Goal: Find specific page/section: Find specific page/section

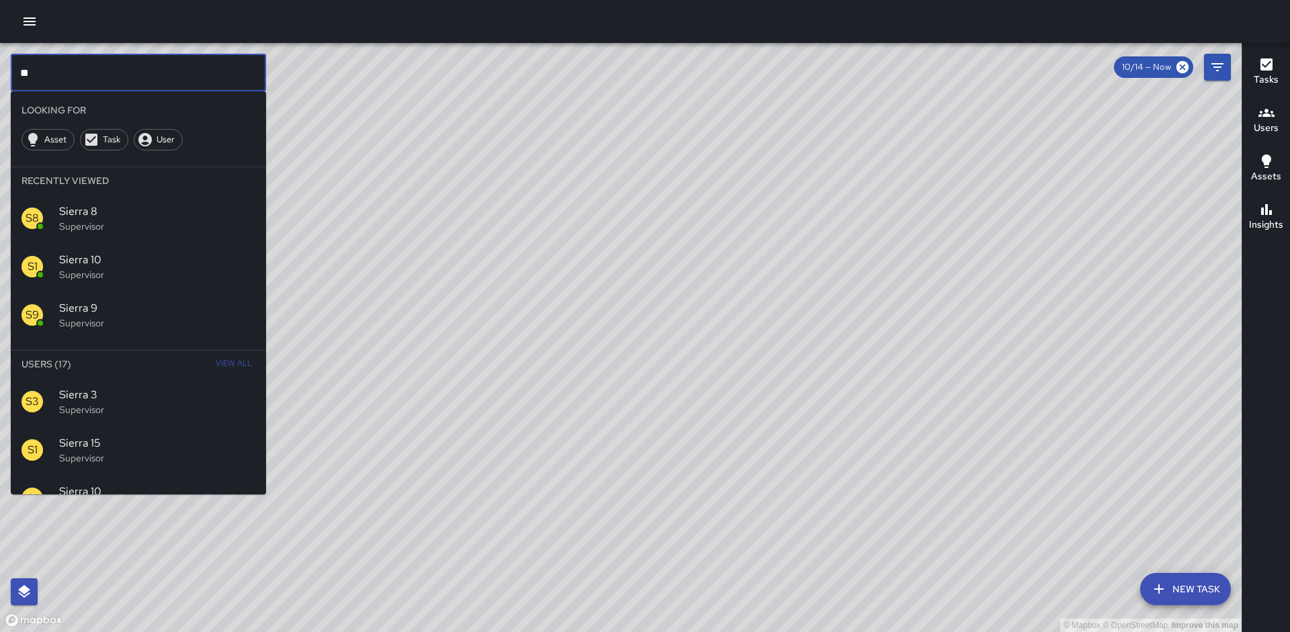
type input "*"
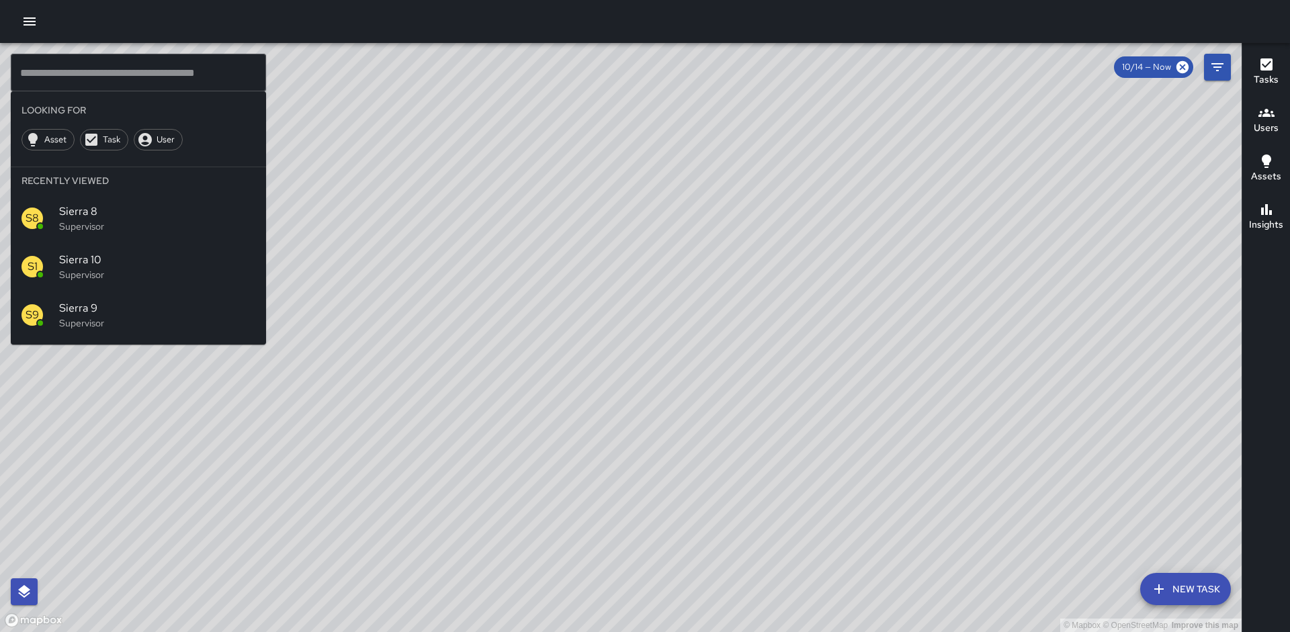
click at [540, 315] on div "© Mapbox © OpenStreetMap Improve this map" at bounding box center [621, 337] width 1242 height 589
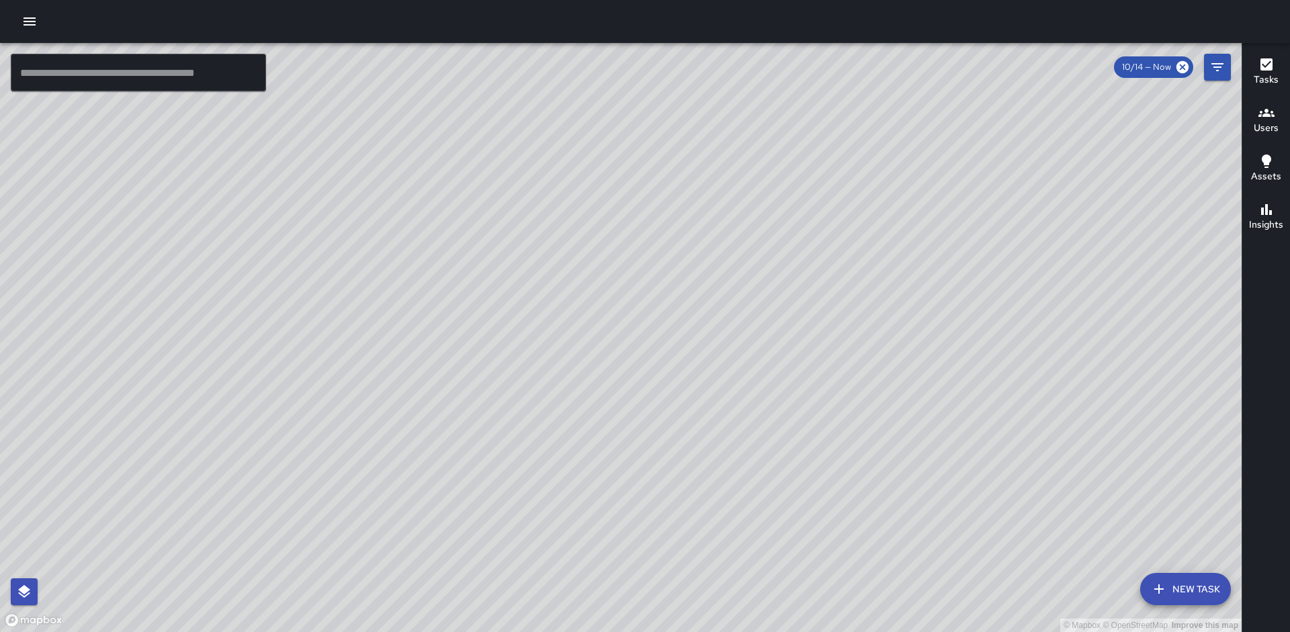
click at [542, 309] on div "© Mapbox © OpenStreetMap Improve this map M6 Mike 6 331 17th Street Completed o…" at bounding box center [621, 337] width 1242 height 589
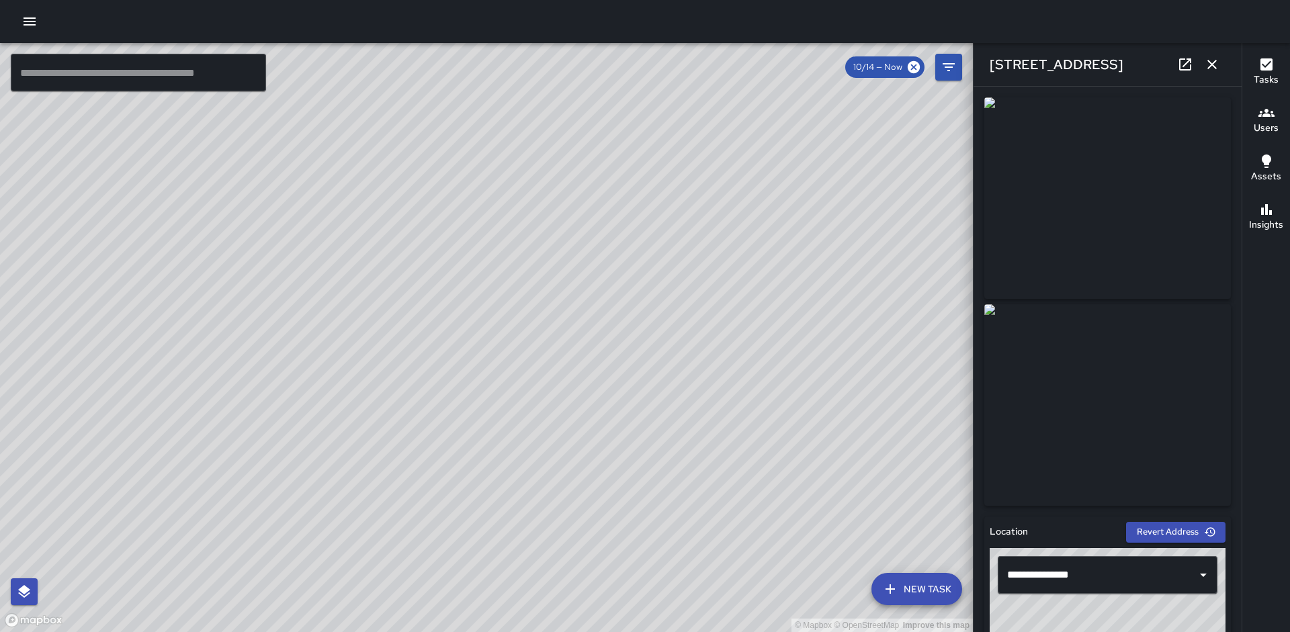
click at [1215, 69] on icon "button" at bounding box center [1212, 64] width 16 height 16
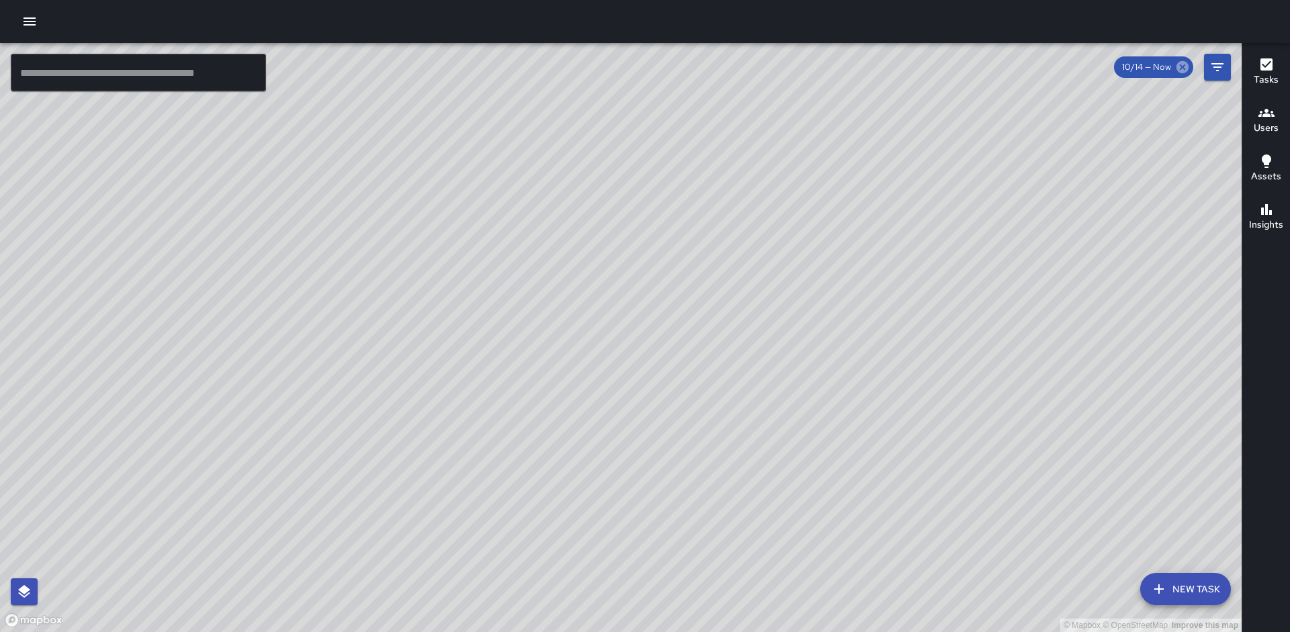
click at [1186, 69] on icon at bounding box center [1183, 67] width 12 height 12
click at [1271, 71] on icon "button" at bounding box center [1267, 64] width 16 height 16
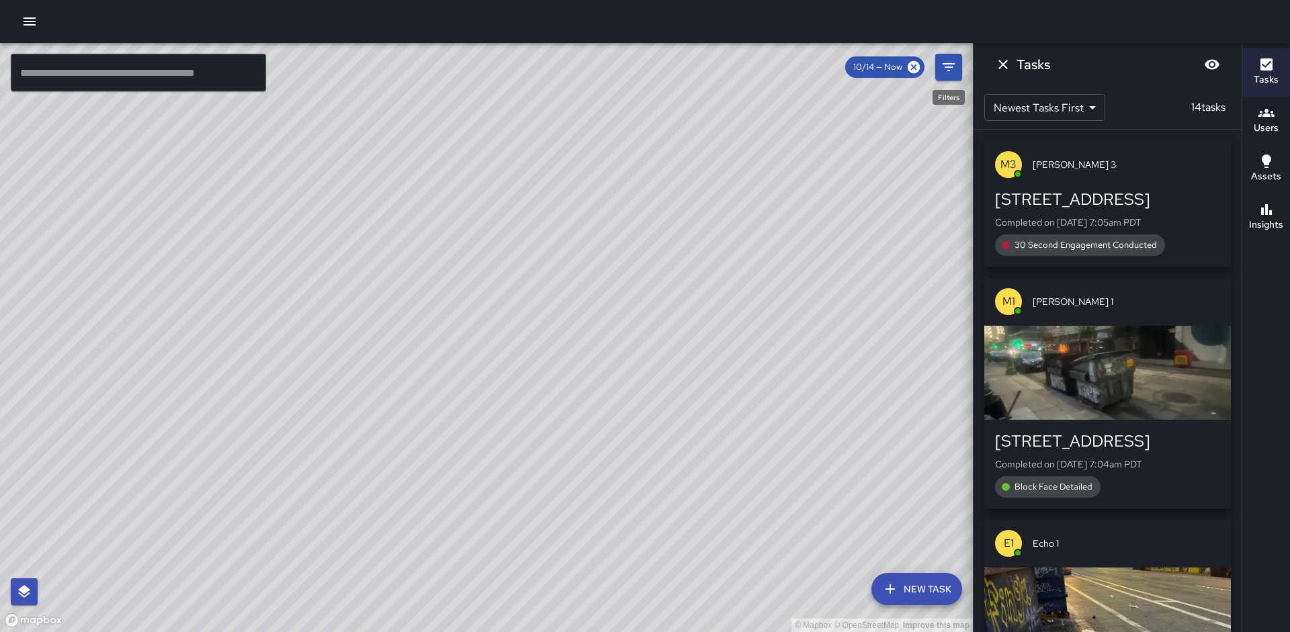
click at [946, 72] on icon "Filters" at bounding box center [949, 67] width 16 height 16
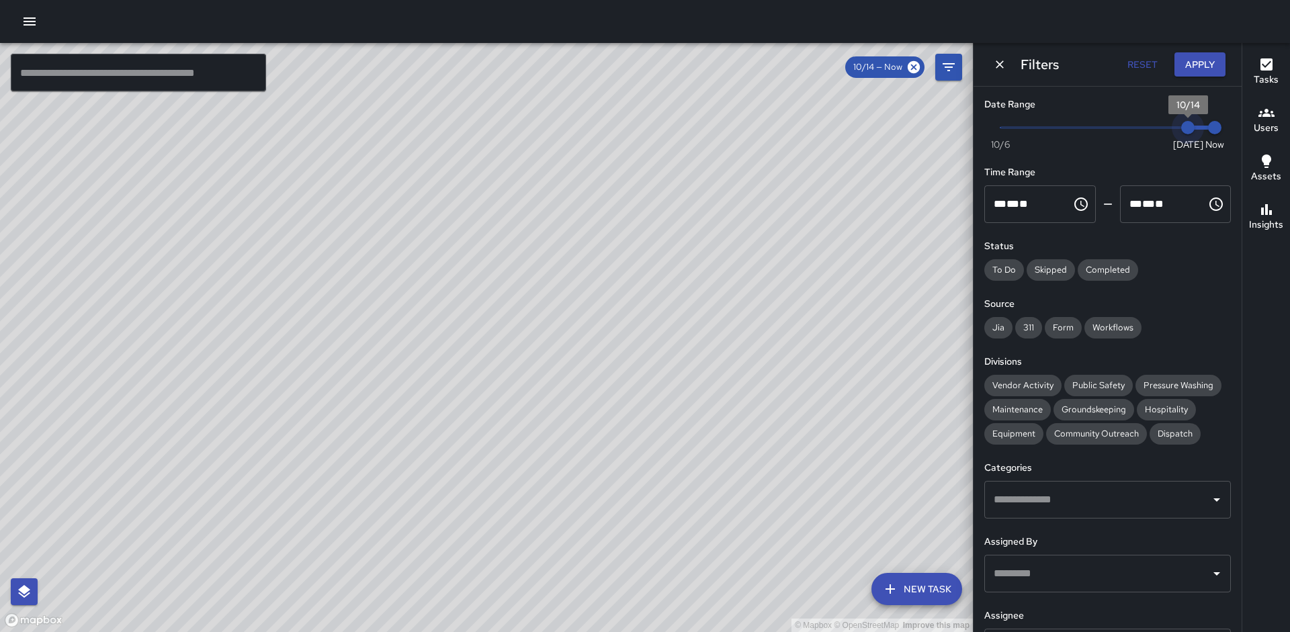
type input "*"
drag, startPoint x: 1184, startPoint y: 129, endPoint x: 1169, endPoint y: 127, distance: 14.9
click at [1168, 127] on span "10/13" at bounding box center [1161, 127] width 13 height 13
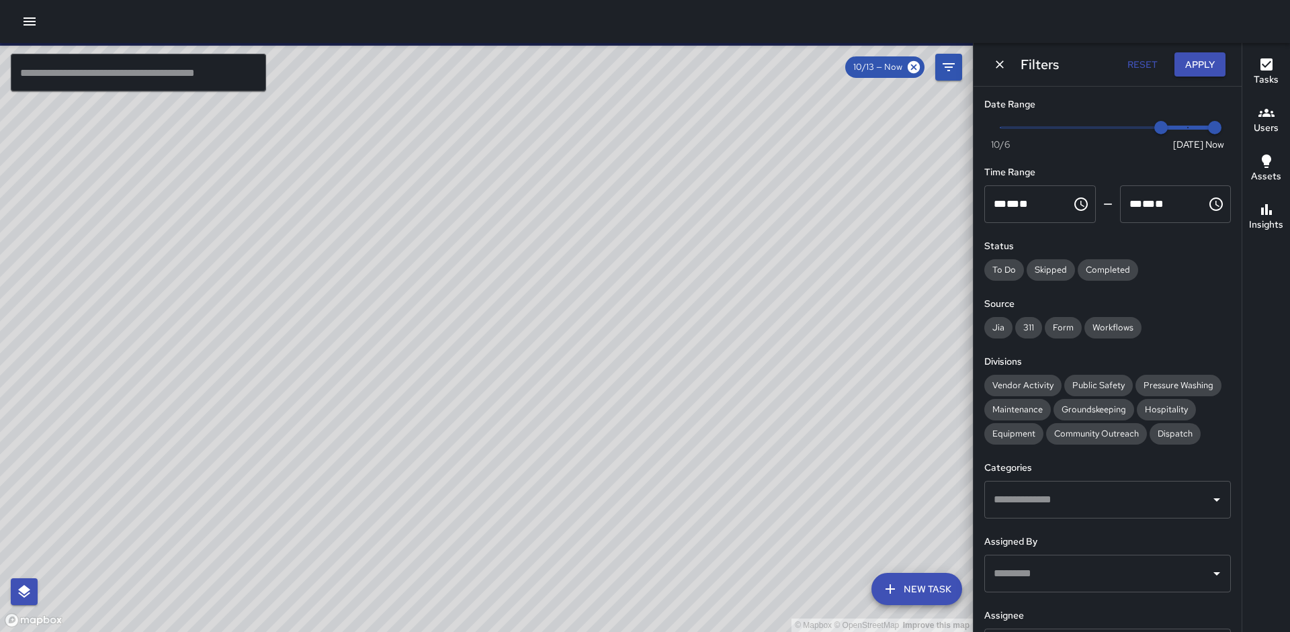
click at [1124, 497] on input "text" at bounding box center [1098, 500] width 214 height 26
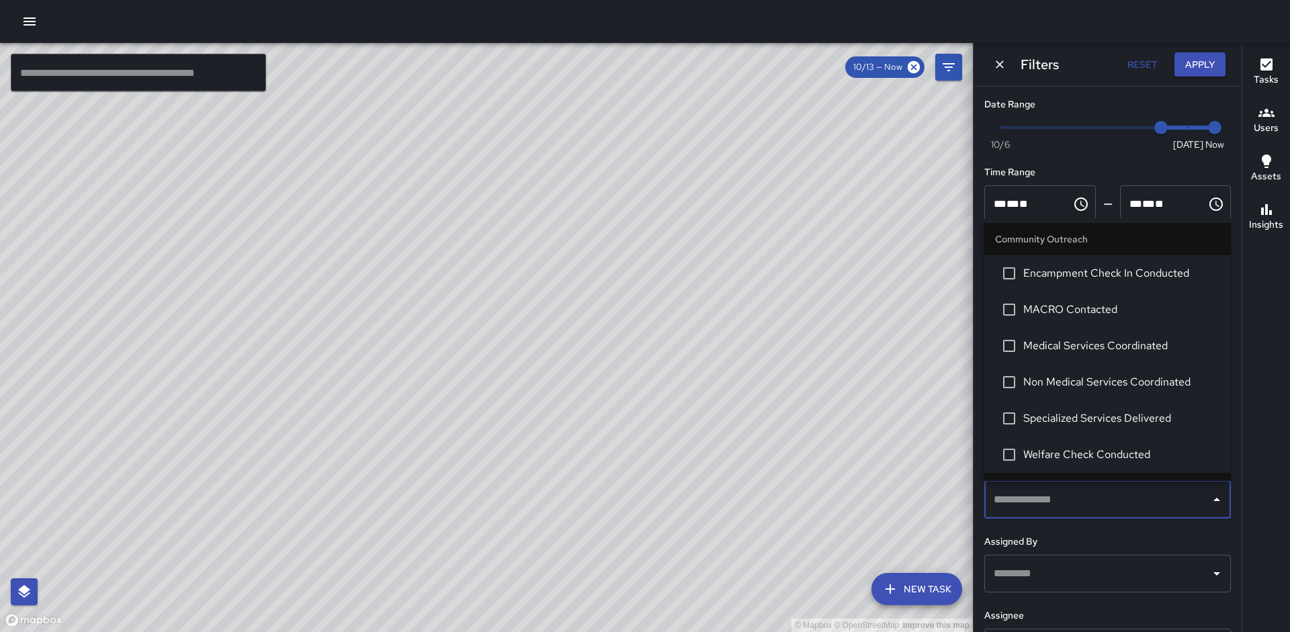
click at [1047, 454] on span "Welfare Check Conducted" at bounding box center [1121, 455] width 197 height 16
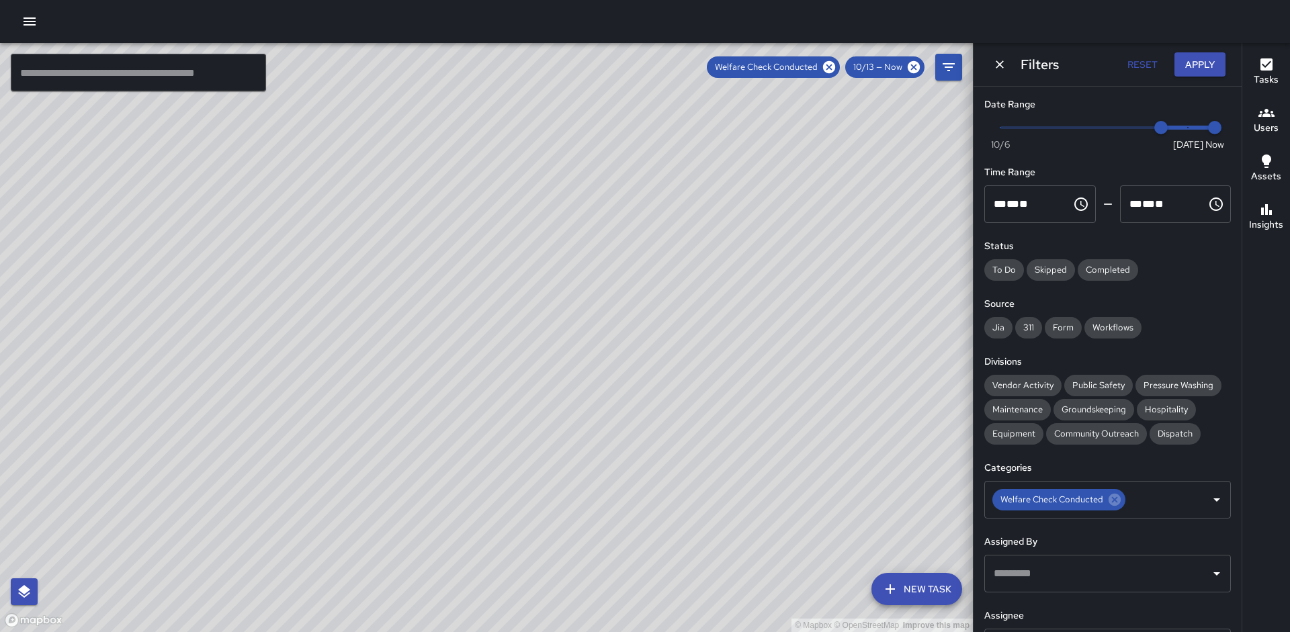
drag, startPoint x: 920, startPoint y: 291, endPoint x: 739, endPoint y: 353, distance: 191.7
click at [739, 351] on div "© Mapbox © OpenStreetMap Improve this map" at bounding box center [486, 337] width 973 height 589
drag, startPoint x: 888, startPoint y: 226, endPoint x: 784, endPoint y: 361, distance: 169.6
click at [784, 361] on div "© Mapbox © OpenStreetMap Improve this map" at bounding box center [486, 337] width 973 height 589
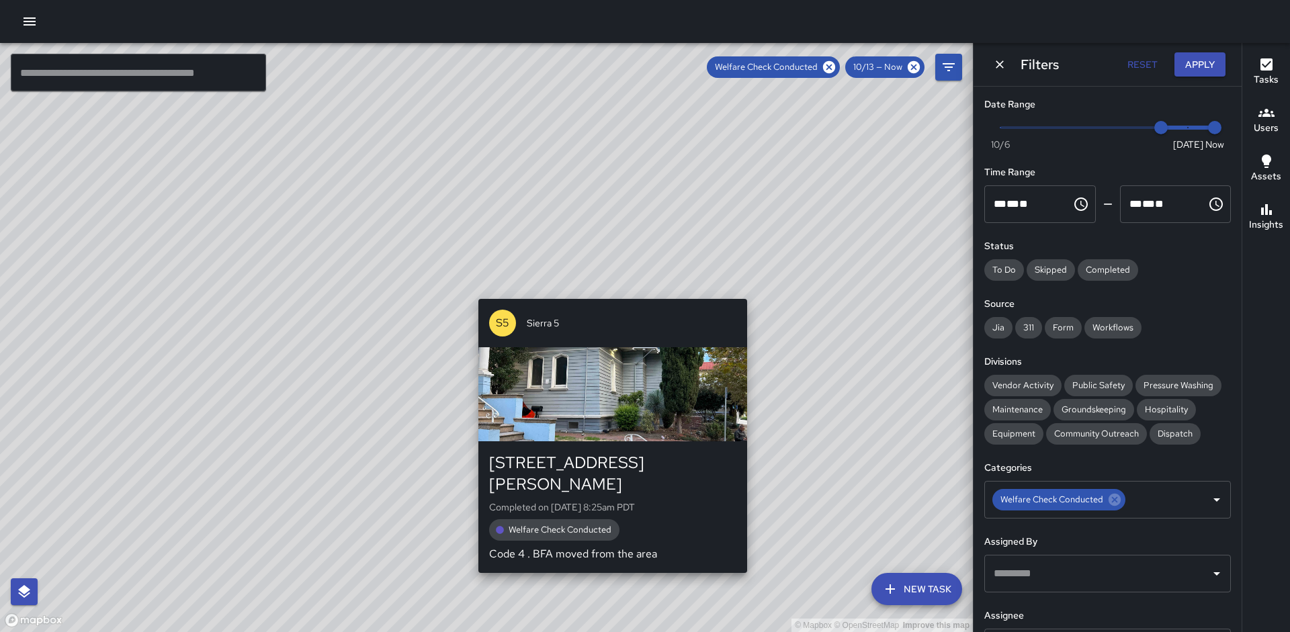
click at [753, 292] on div "© Mapbox © OpenStreetMap Improve this map S5 Sierra 5 2307 Harrison Street Comp…" at bounding box center [486, 337] width 973 height 589
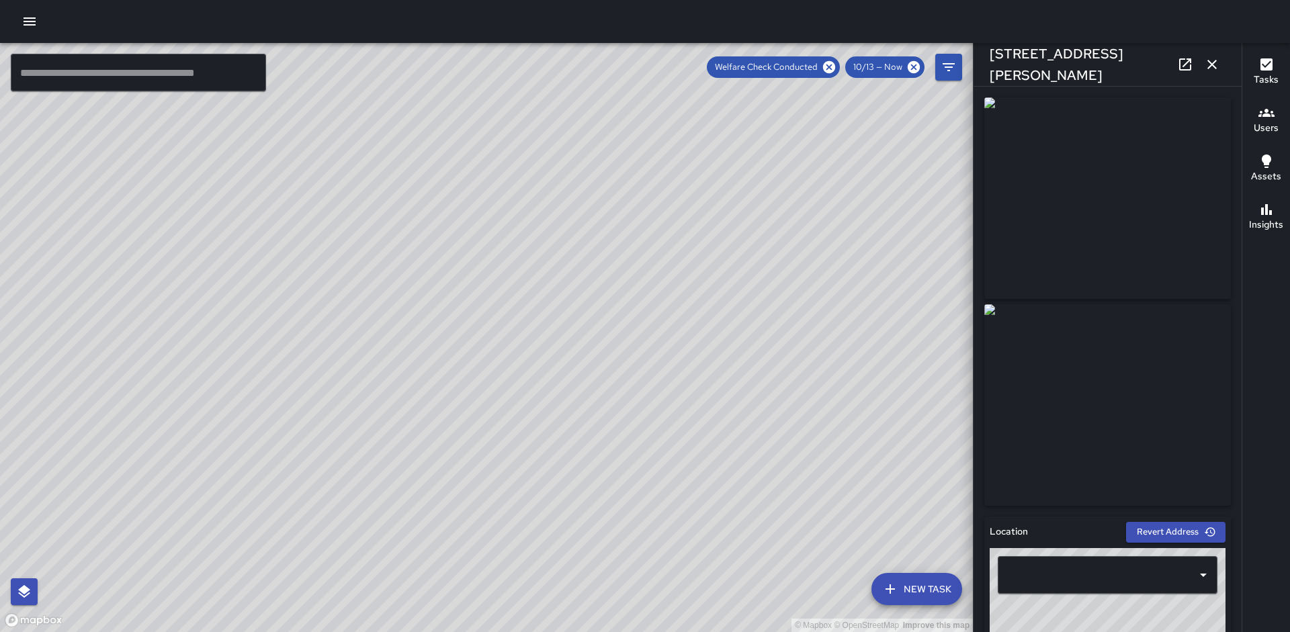
type input "**********"
drag, startPoint x: 511, startPoint y: 553, endPoint x: 603, endPoint y: 320, distance: 251.0
click at [603, 320] on div "© Mapbox © OpenStreetMap Improve this map" at bounding box center [486, 337] width 973 height 589
drag, startPoint x: 688, startPoint y: 286, endPoint x: 613, endPoint y: 384, distance: 123.1
click at [613, 384] on div "© Mapbox © OpenStreetMap Improve this map" at bounding box center [486, 337] width 973 height 589
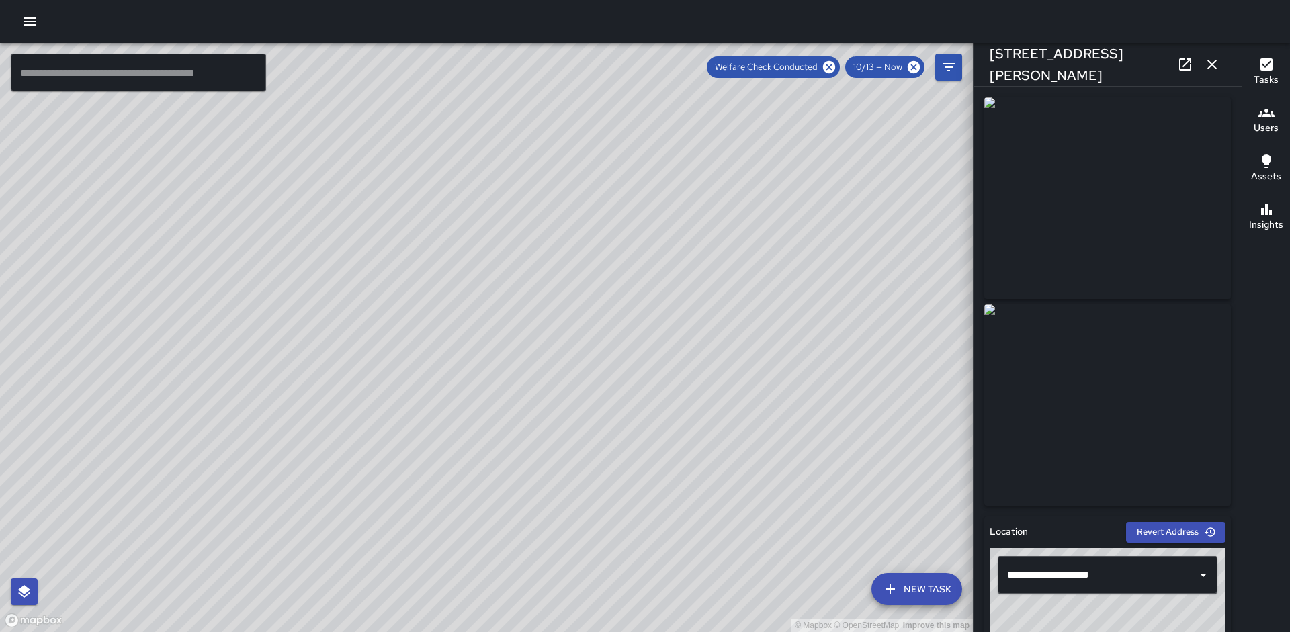
click at [1214, 67] on icon "button" at bounding box center [1212, 64] width 16 height 16
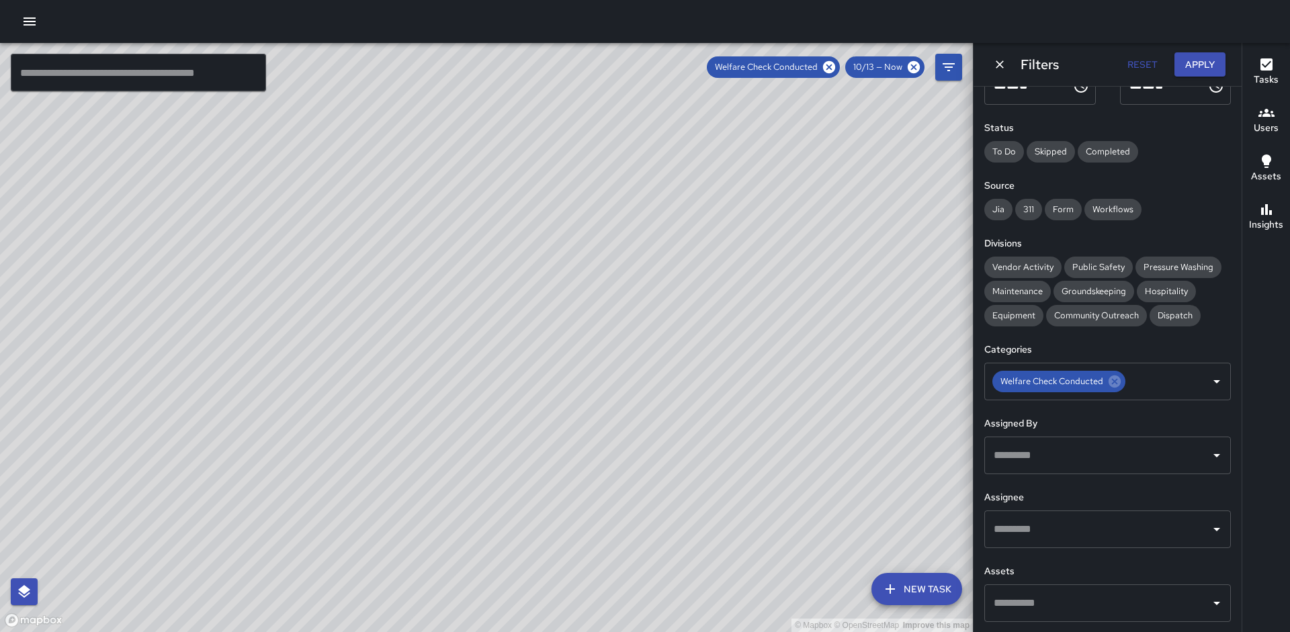
scroll to position [119, 0]
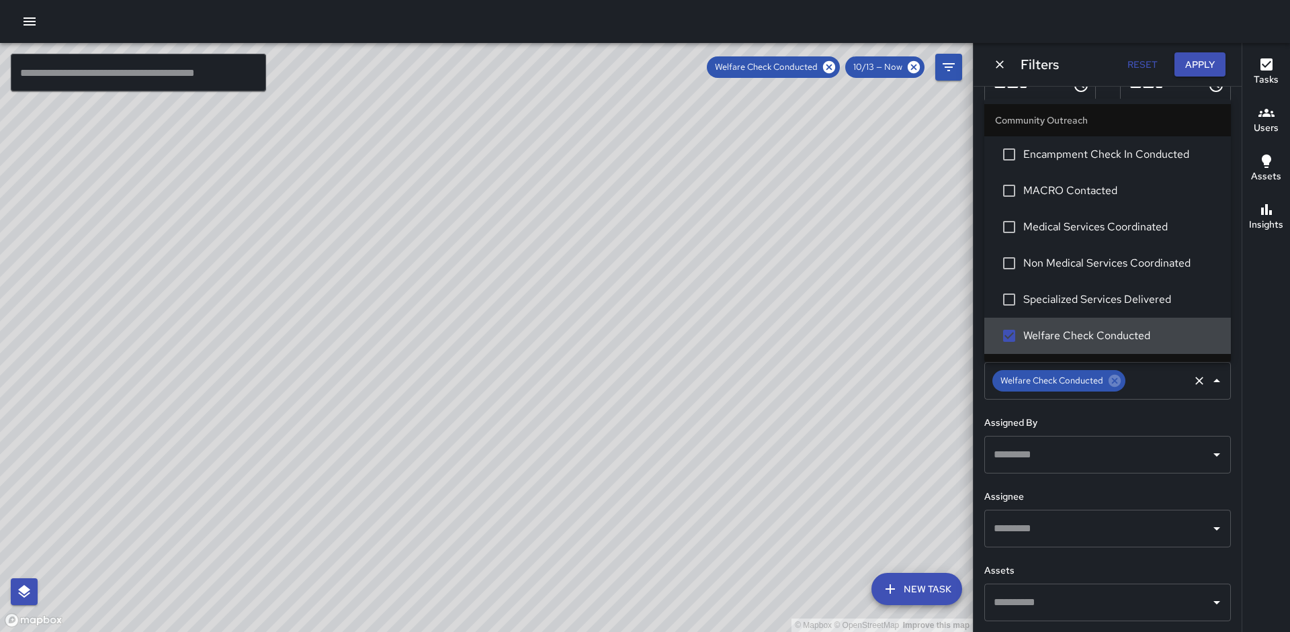
click at [1225, 386] on div "Welfare Check Conducted ​" at bounding box center [1108, 381] width 247 height 38
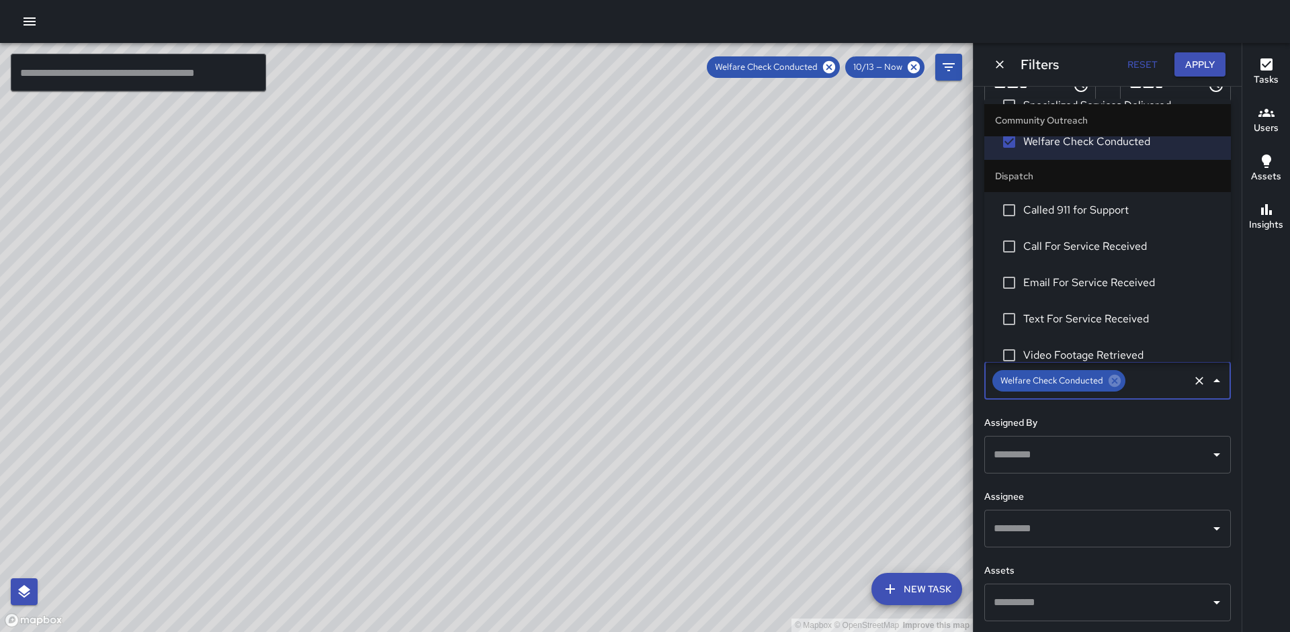
scroll to position [195, 0]
click at [833, 71] on icon at bounding box center [829, 67] width 12 height 12
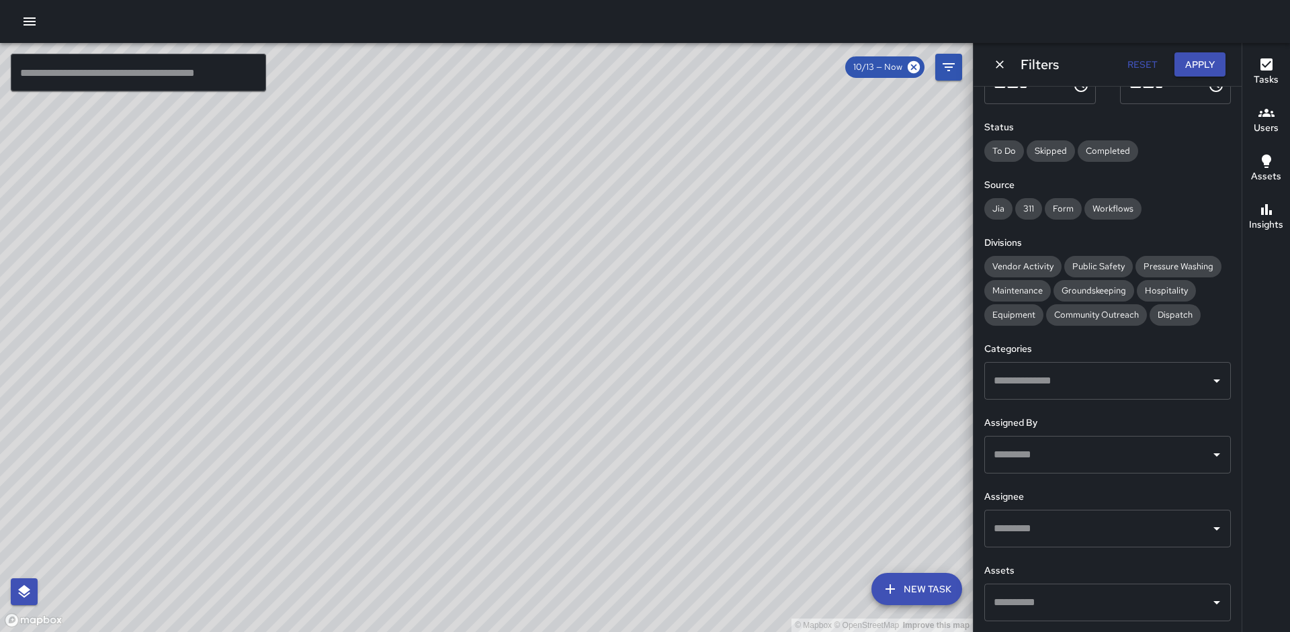
drag, startPoint x: 538, startPoint y: 392, endPoint x: 635, endPoint y: 188, distance: 225.7
click at [635, 188] on div "© Mapbox © OpenStreetMap Improve this map" at bounding box center [486, 337] width 973 height 589
drag, startPoint x: 635, startPoint y: 189, endPoint x: 610, endPoint y: 250, distance: 66.0
click at [609, 251] on div "© Mapbox © OpenStreetMap Improve this map" at bounding box center [486, 337] width 973 height 589
click at [1105, 270] on span "Public Safety" at bounding box center [1098, 266] width 69 height 13
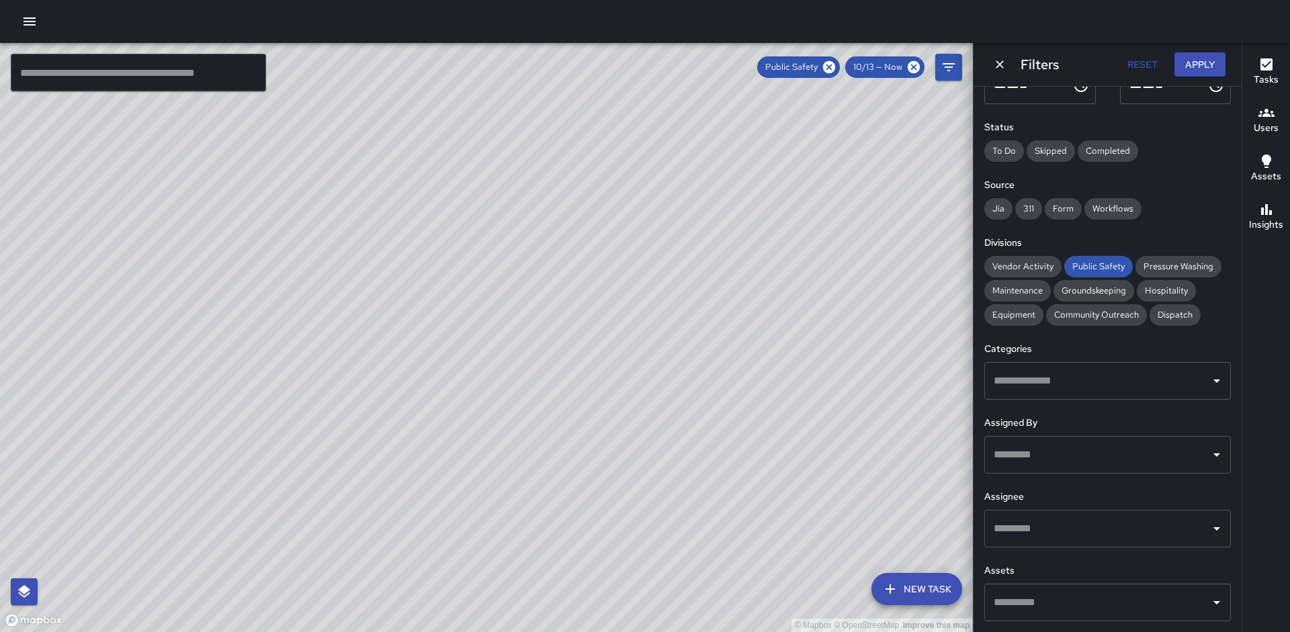
click at [1077, 322] on div "Community Outreach" at bounding box center [1096, 315] width 101 height 22
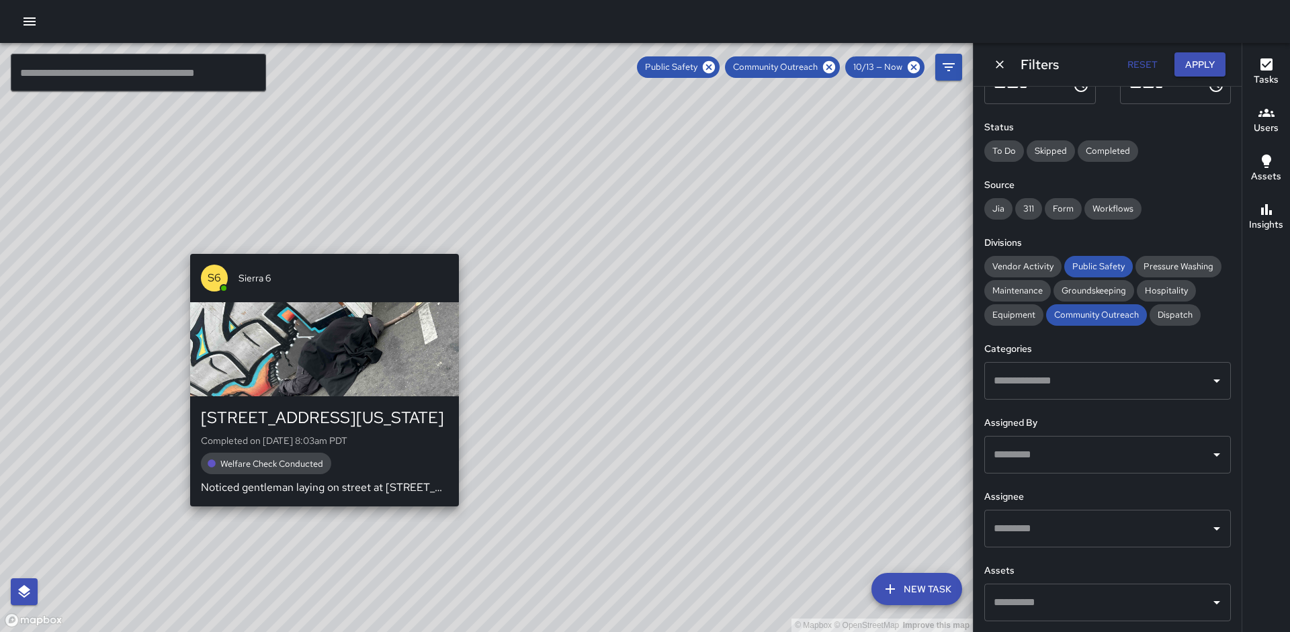
click at [318, 517] on div "© Mapbox © OpenStreetMap Improve this map S6 Sierra 6 719 Washington Street Com…" at bounding box center [486, 337] width 973 height 589
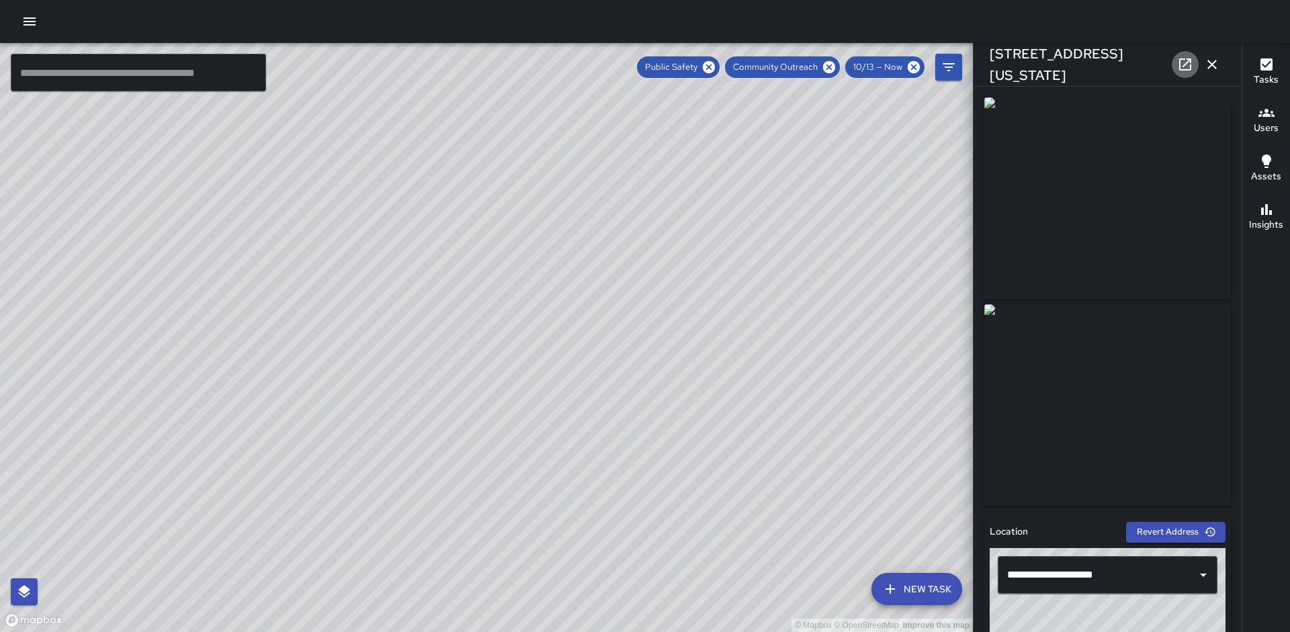
click at [1182, 65] on icon at bounding box center [1185, 64] width 16 height 16
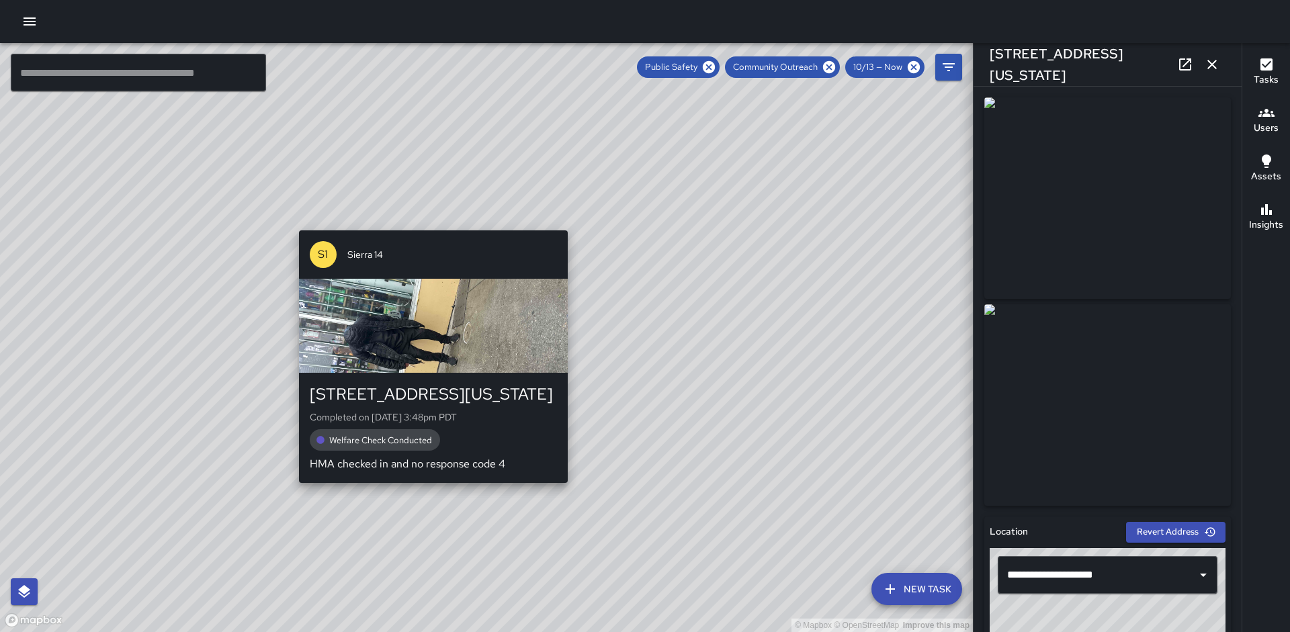
drag, startPoint x: 539, startPoint y: 323, endPoint x: 429, endPoint y: 494, distance: 203.2
click at [429, 494] on div "© Mapbox © OpenStreetMap Improve this map S1 Sierra 14 730 Washington Street Co…" at bounding box center [486, 337] width 973 height 589
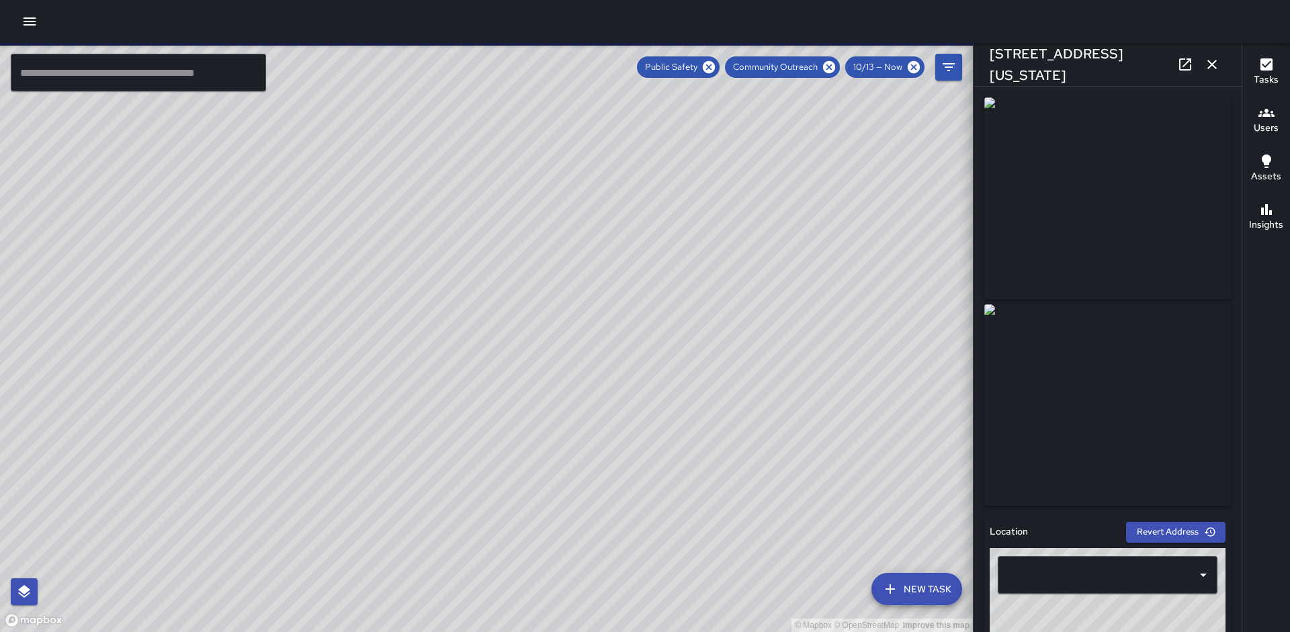
type input "**********"
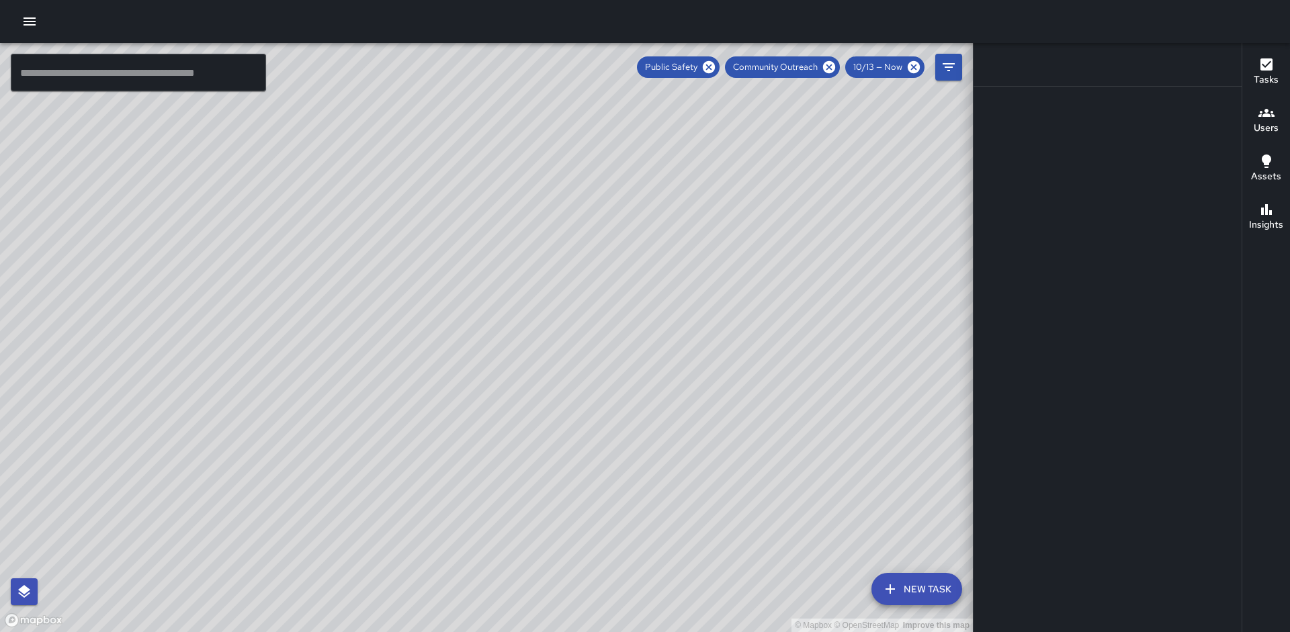
scroll to position [0, 0]
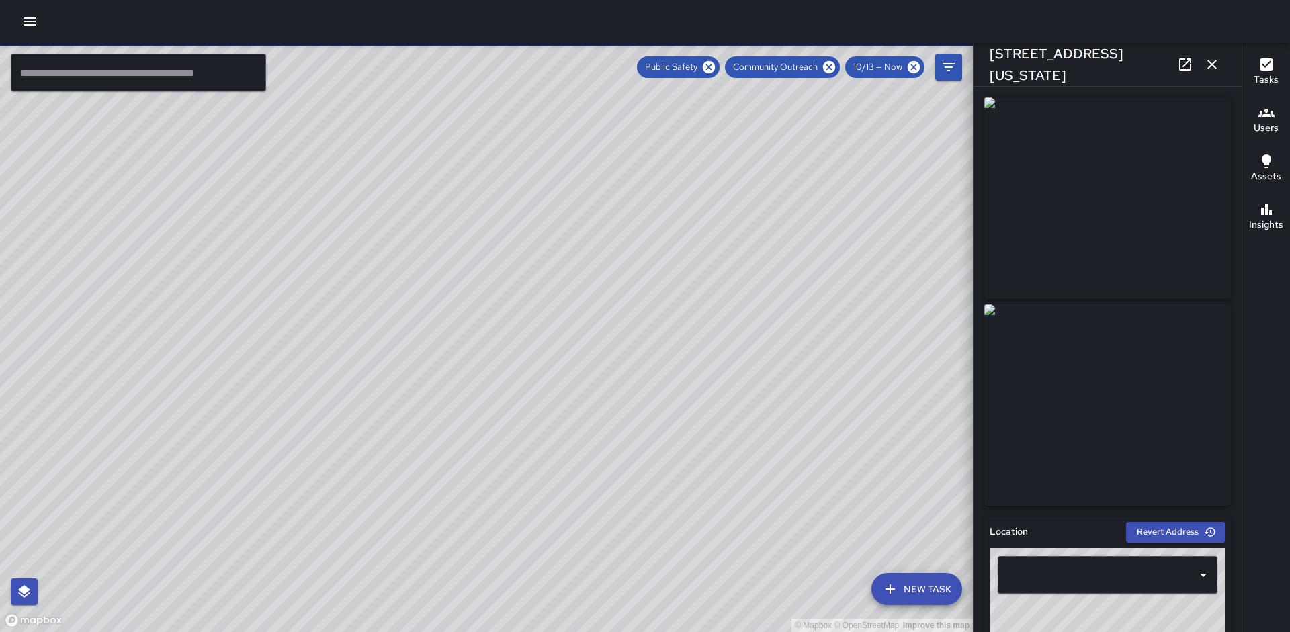
type input "**********"
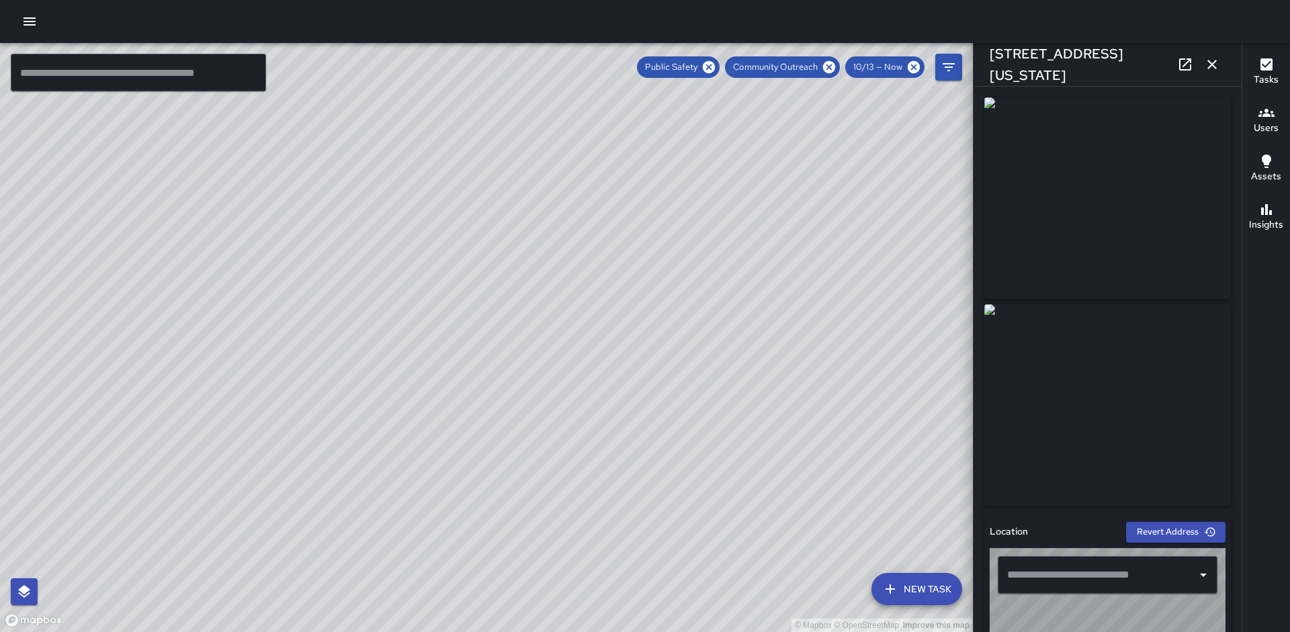
type input "**********"
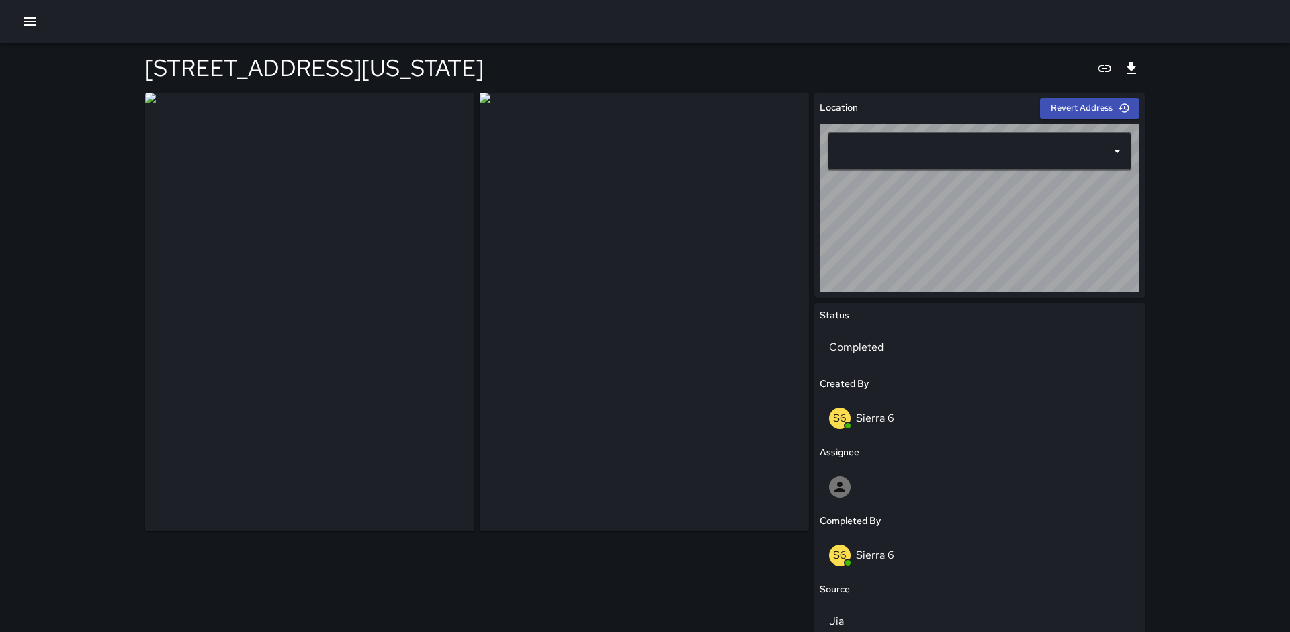
type input "**********"
